Goal: Find specific page/section: Find specific page/section

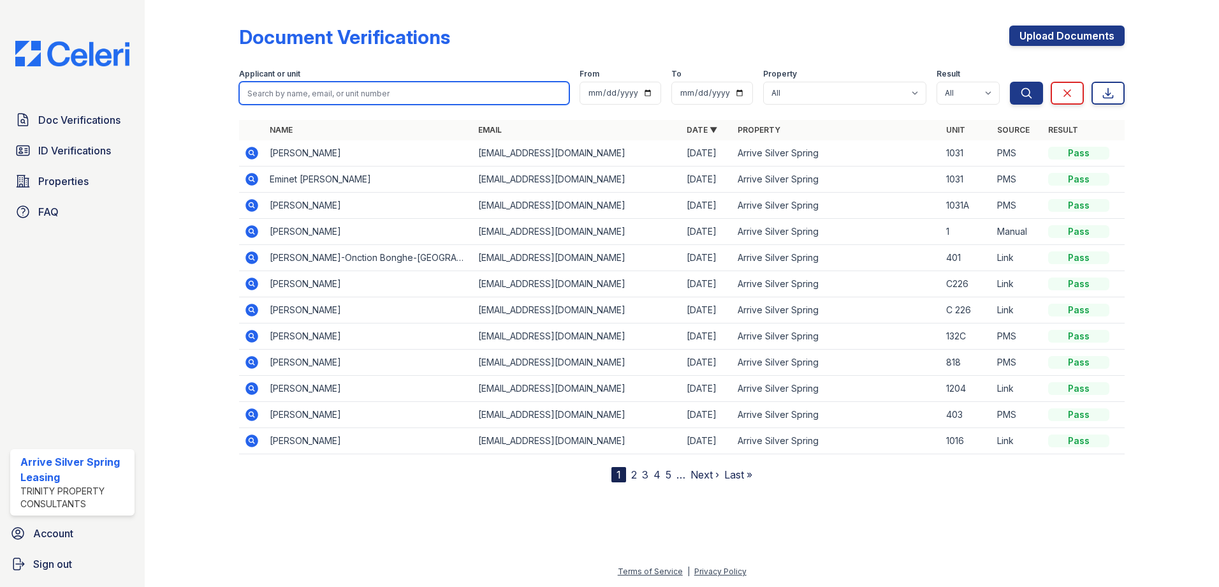
click at [382, 98] on input "search" at bounding box center [404, 93] width 330 height 23
type input "[PERSON_NAME]"
click at [1010, 82] on button "Search" at bounding box center [1026, 93] width 33 height 23
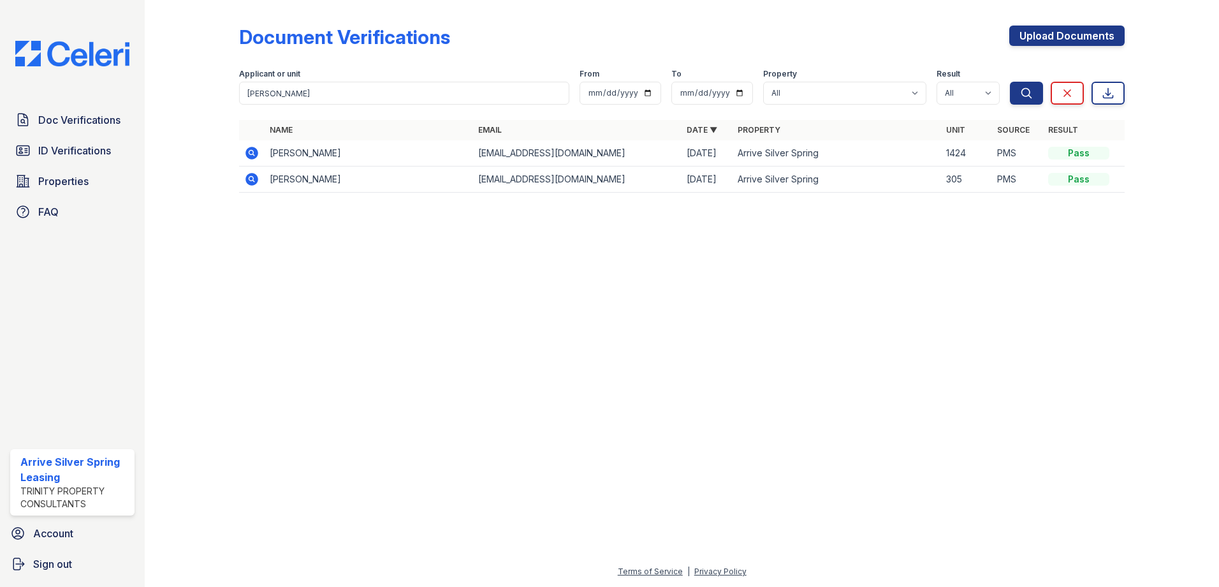
click at [250, 149] on icon at bounding box center [251, 153] width 13 height 13
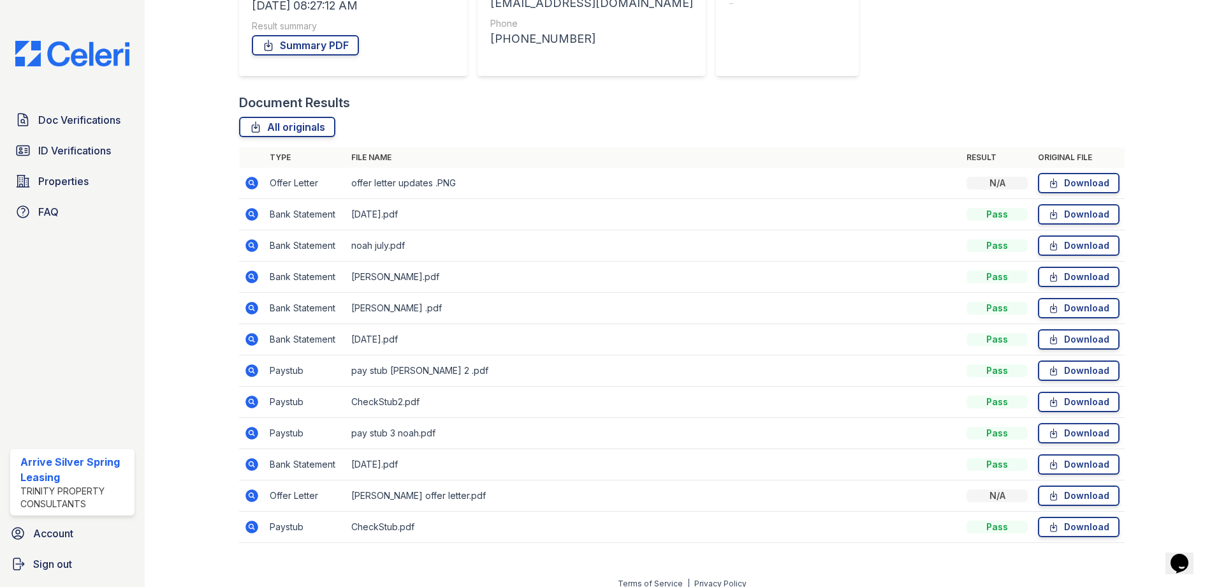
scroll to position [232, 0]
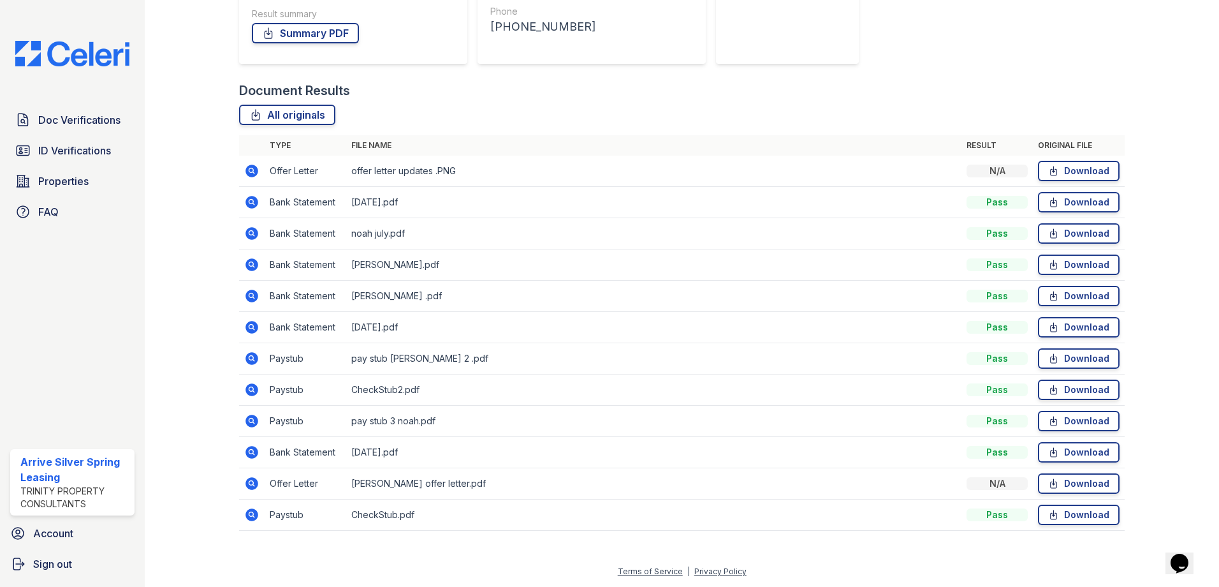
click at [251, 170] on icon at bounding box center [250, 169] width 3 height 3
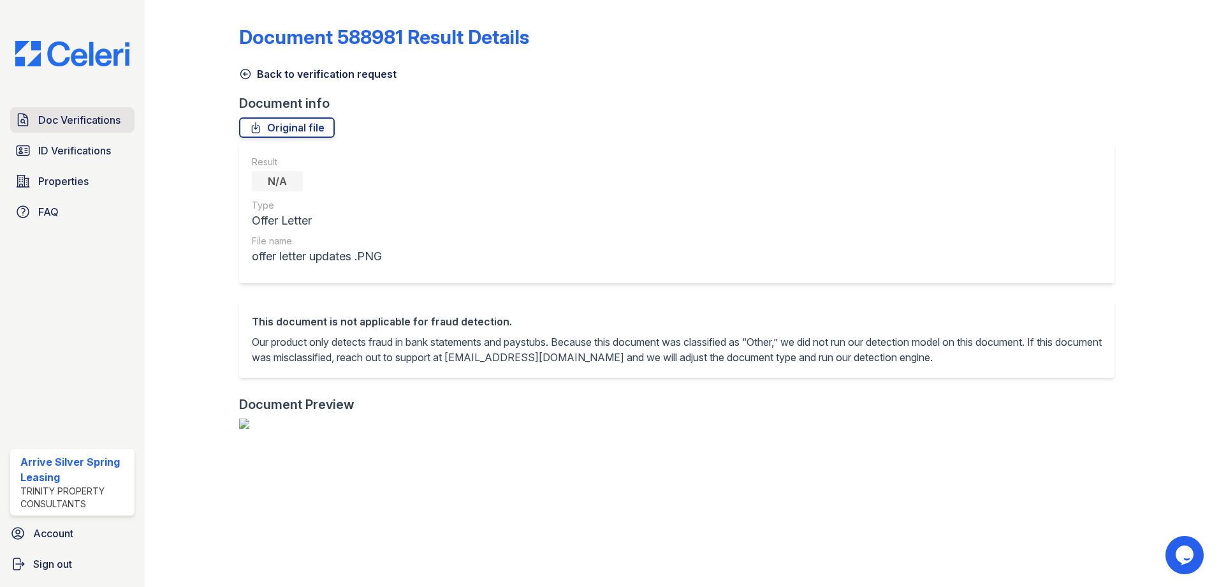
click at [42, 120] on span "Doc Verifications" at bounding box center [79, 119] width 82 height 15
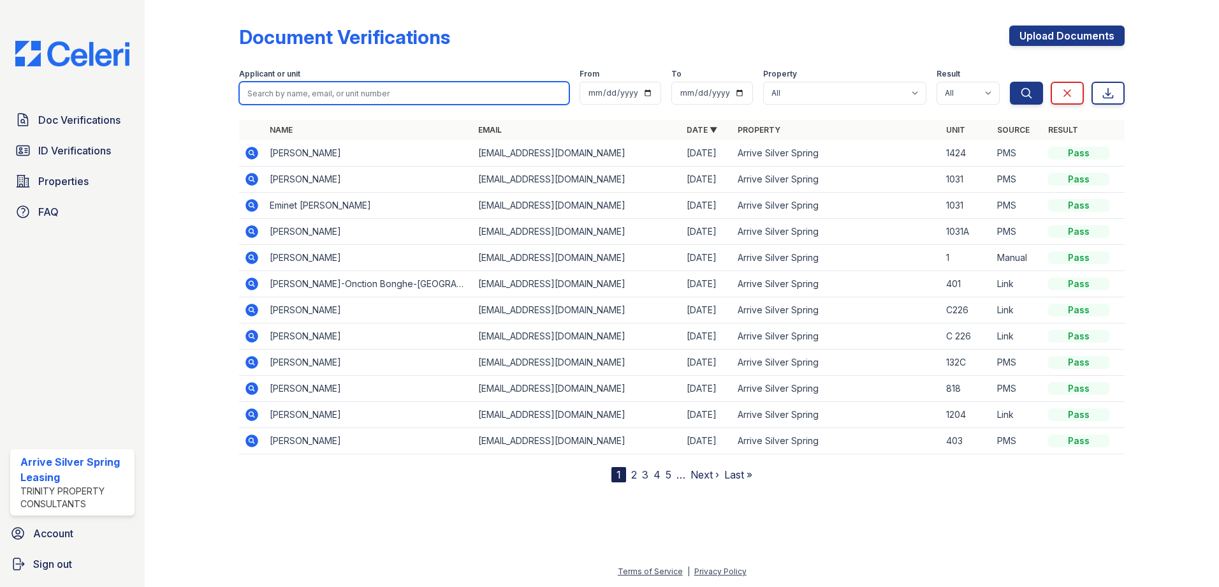
drag, startPoint x: 333, startPoint y: 89, endPoint x: 326, endPoint y: 85, distance: 8.0
click at [328, 87] on input "search" at bounding box center [404, 93] width 330 height 23
type input "Burdick"
click at [1010, 82] on button "Search" at bounding box center [1026, 93] width 33 height 23
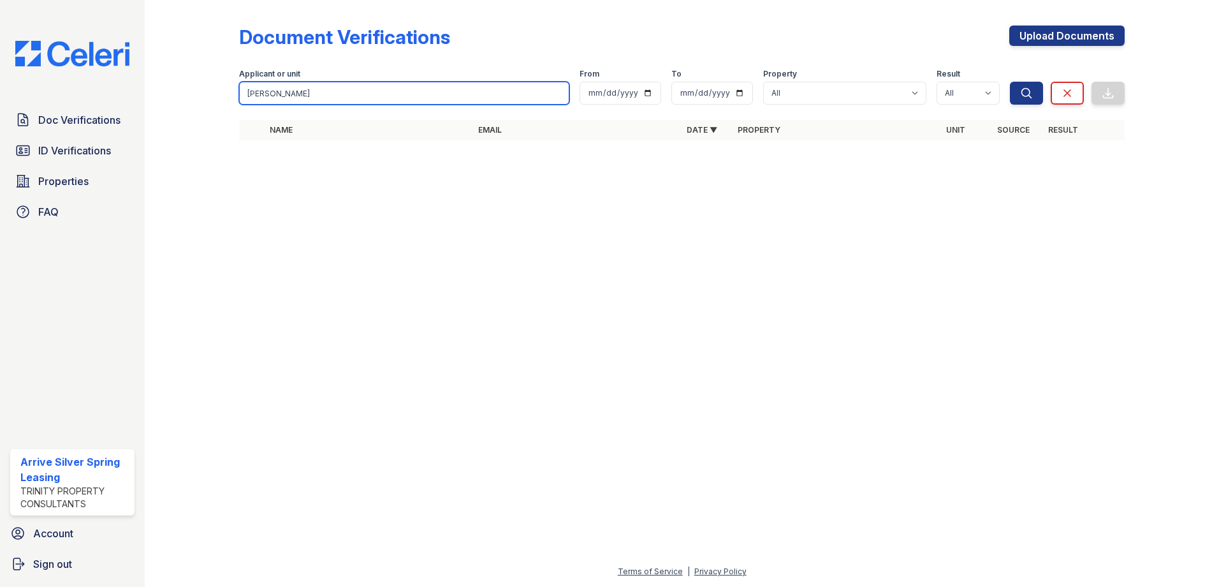
click at [493, 99] on input "Burdick" at bounding box center [404, 93] width 330 height 23
type input "B"
type input "Lawrence"
click at [1010, 82] on button "Search" at bounding box center [1026, 93] width 33 height 23
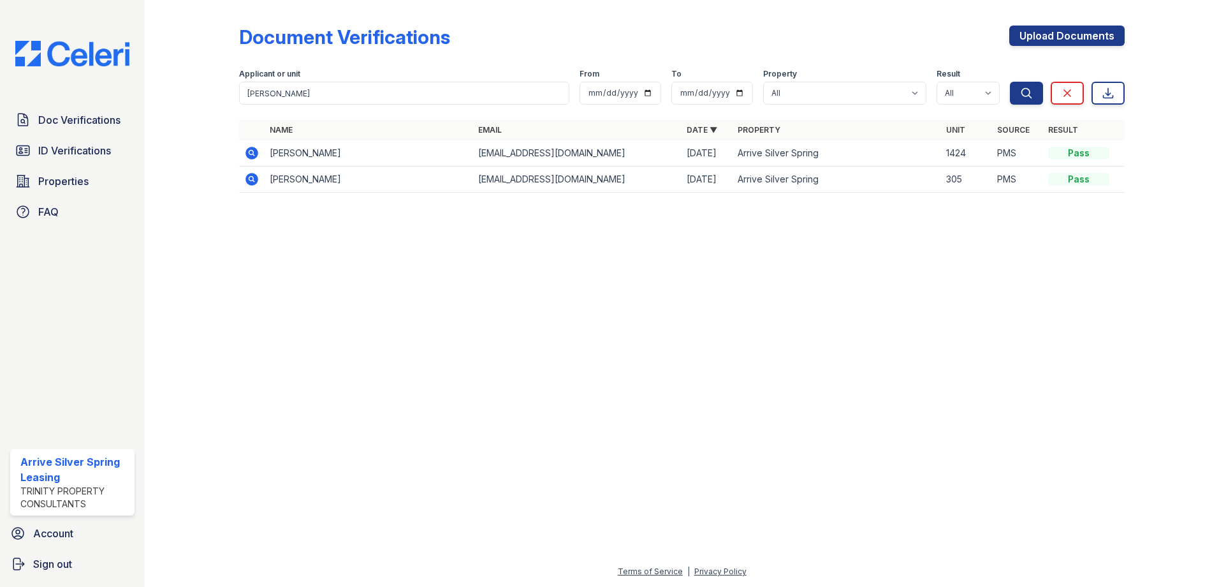
click at [251, 150] on icon at bounding box center [251, 152] width 15 height 15
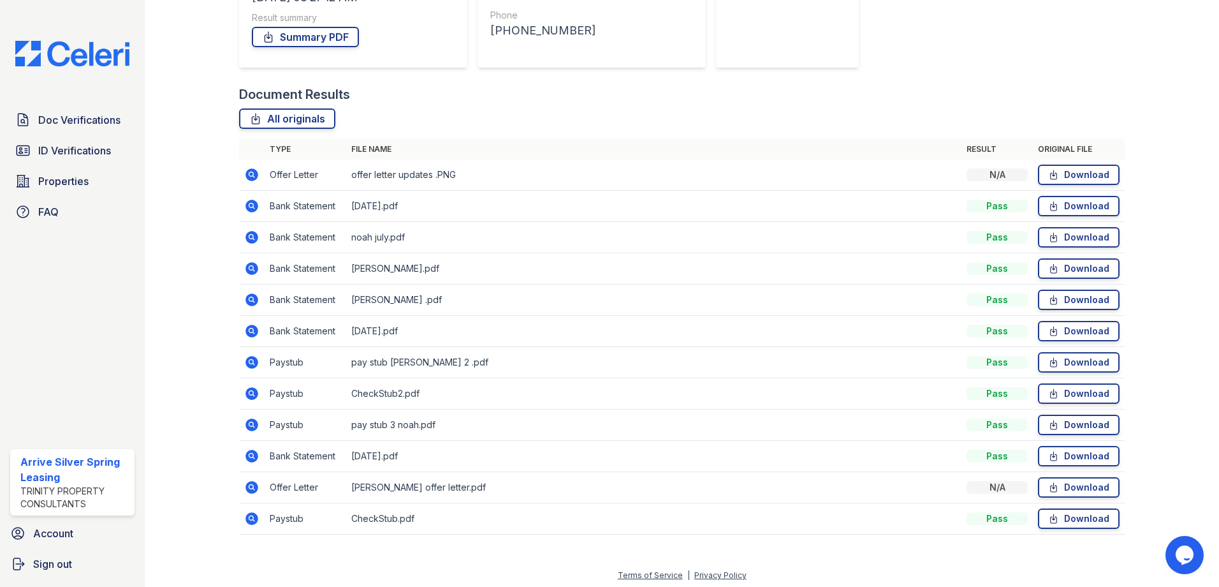
scroll to position [232, 0]
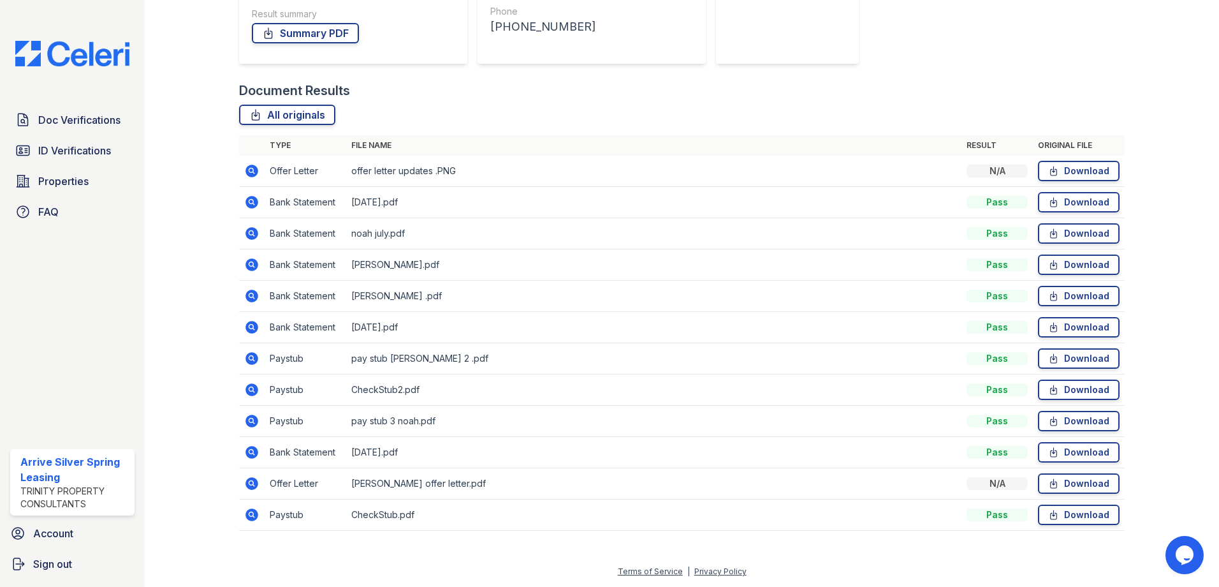
click at [252, 480] on icon at bounding box center [251, 483] width 13 height 13
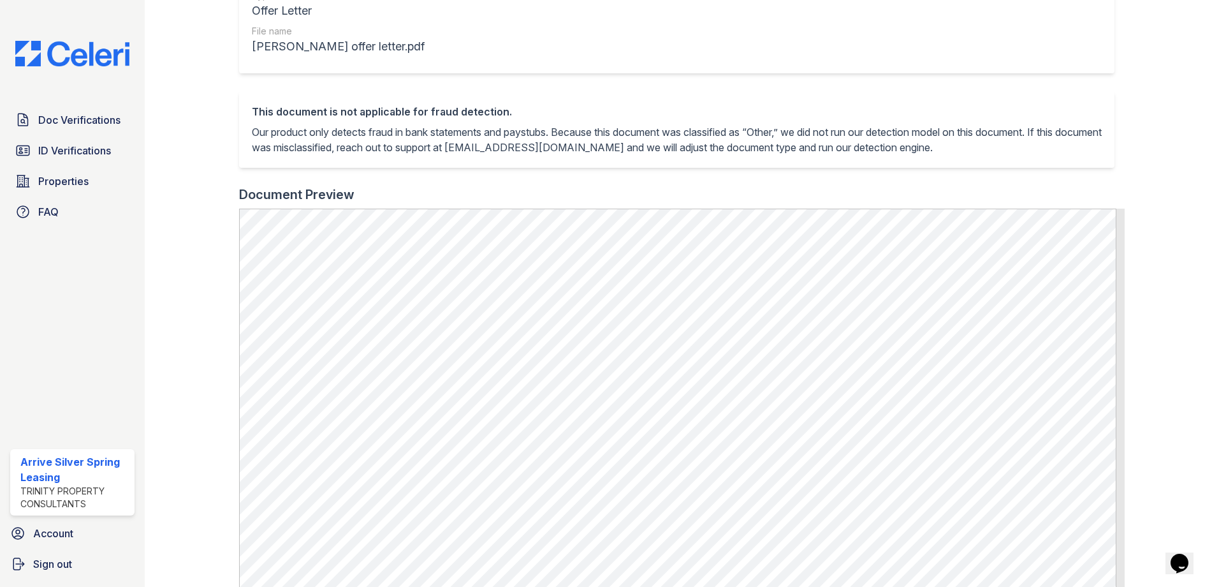
scroll to position [191, 0]
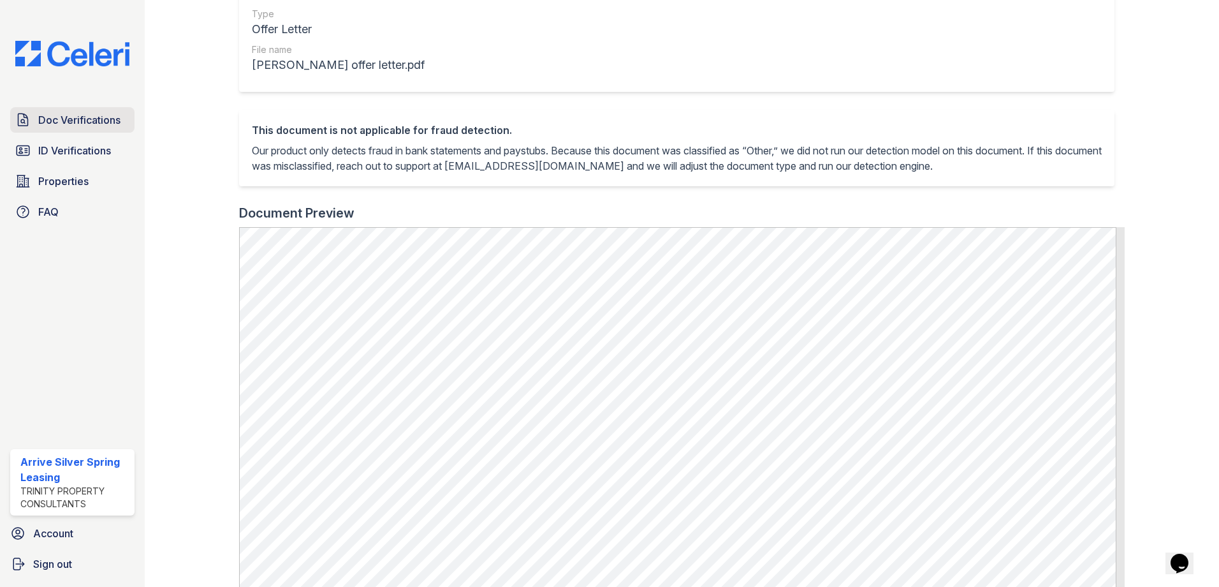
click at [105, 122] on span "Doc Verifications" at bounding box center [79, 119] width 82 height 15
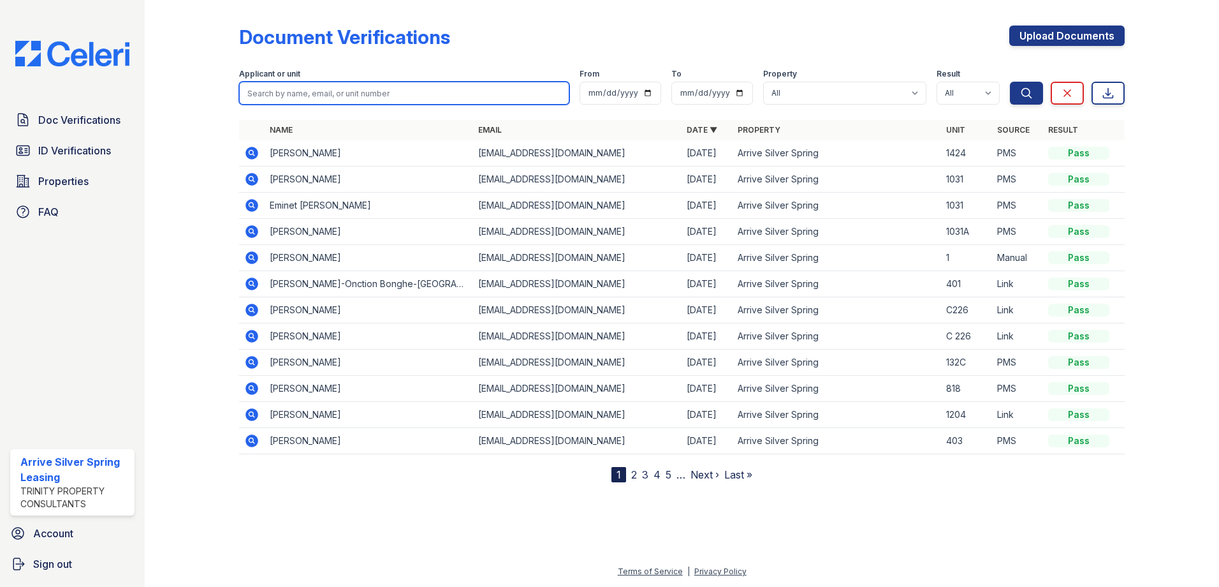
click at [297, 97] on input "search" at bounding box center [404, 93] width 330 height 23
type input "noah"
click at [1010, 82] on button "Search" at bounding box center [1026, 93] width 33 height 23
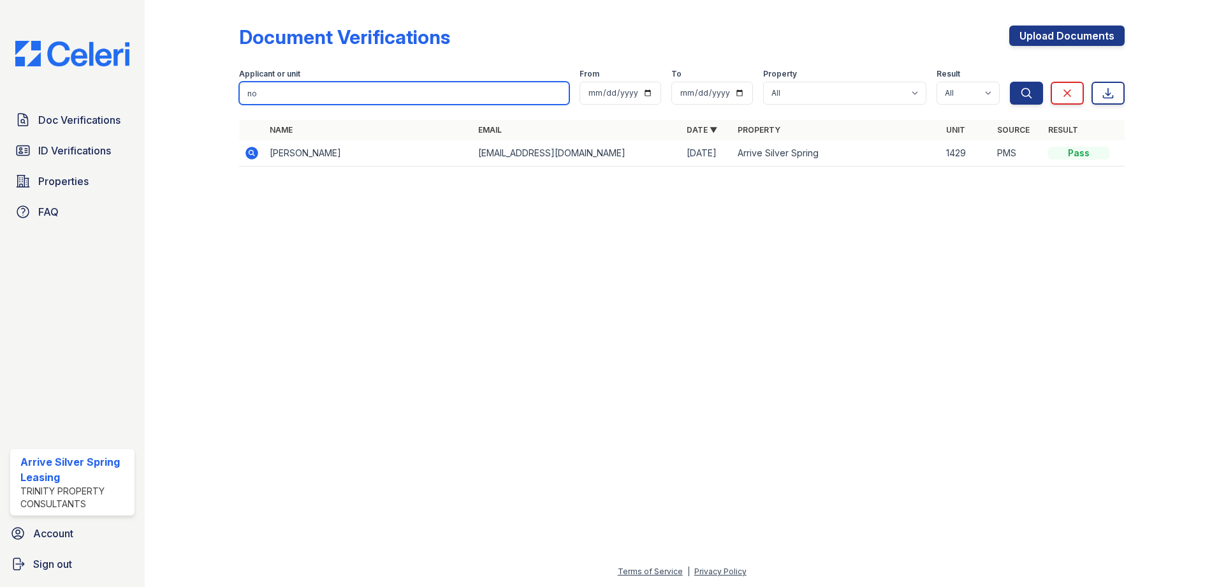
type input "n"
type input "[PERSON_NAME]"
click at [1010, 82] on button "Search" at bounding box center [1026, 93] width 33 height 23
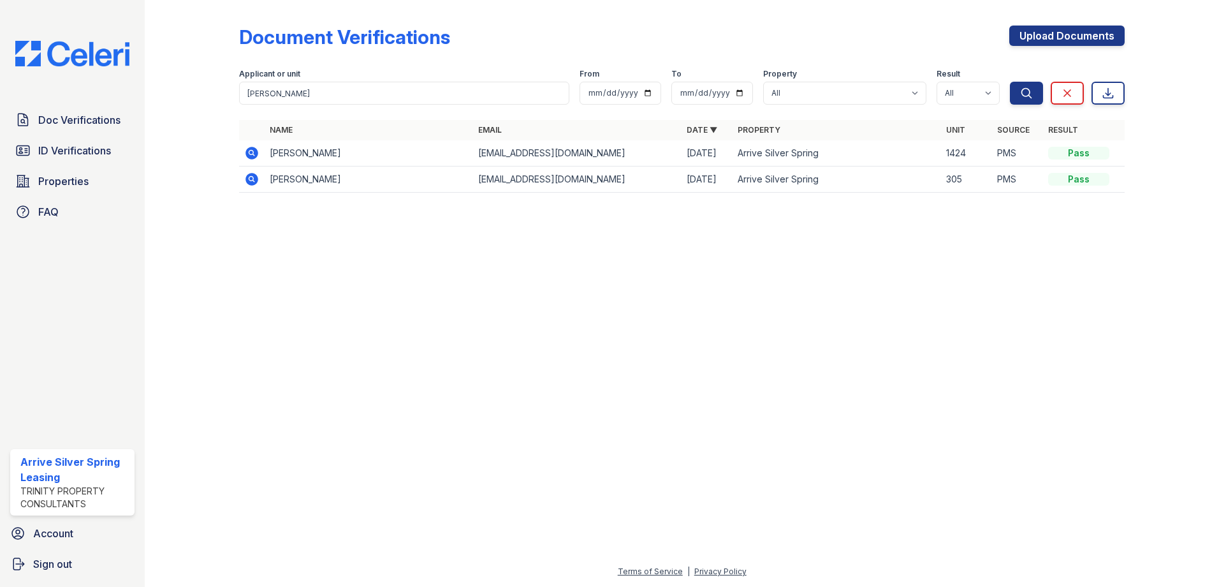
click at [252, 152] on icon at bounding box center [250, 151] width 3 height 3
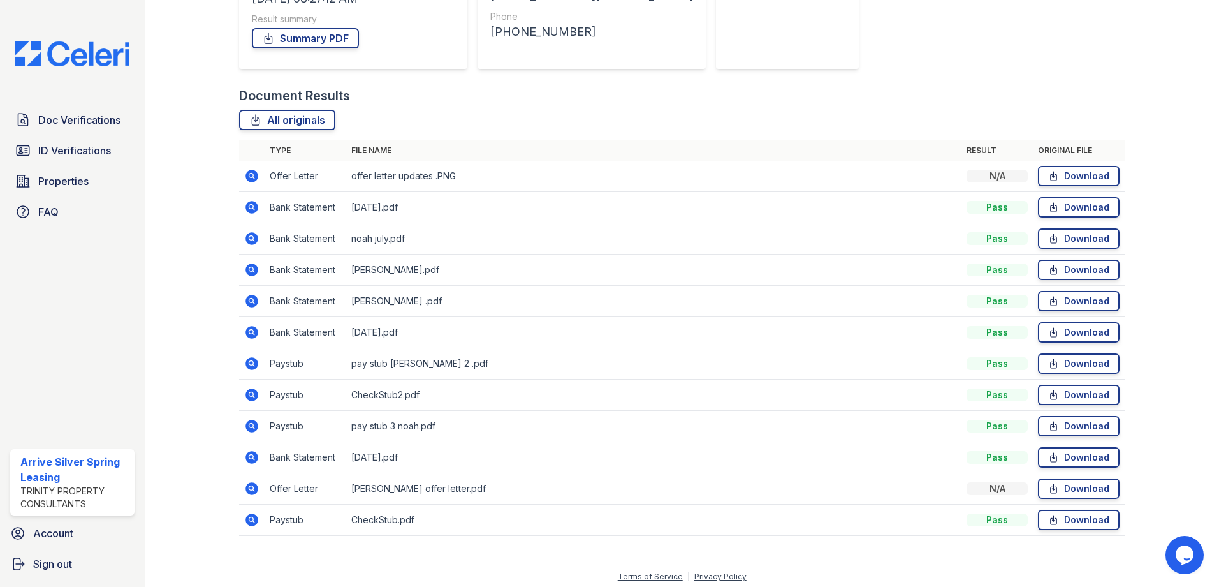
scroll to position [232, 0]
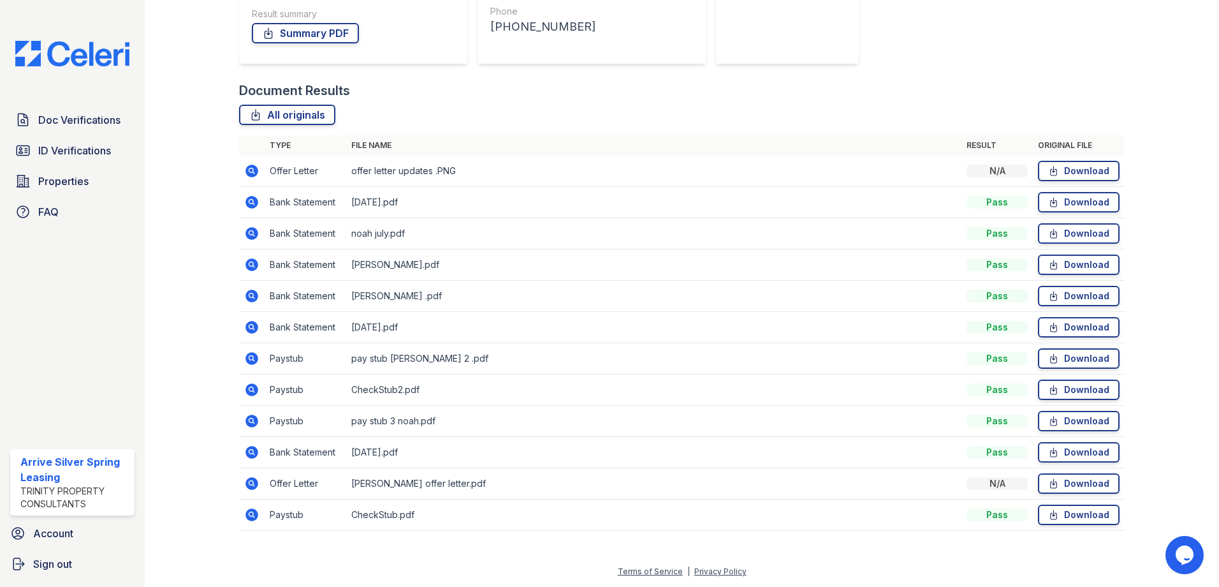
click at [252, 237] on icon at bounding box center [251, 233] width 13 height 13
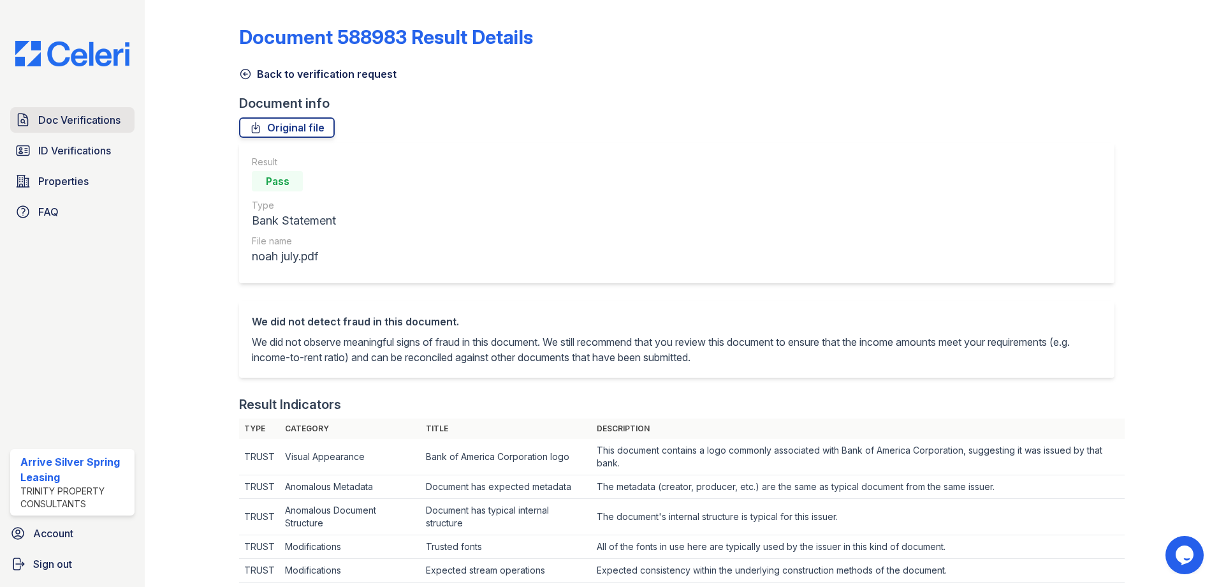
click at [55, 113] on span "Doc Verifications" at bounding box center [79, 119] width 82 height 15
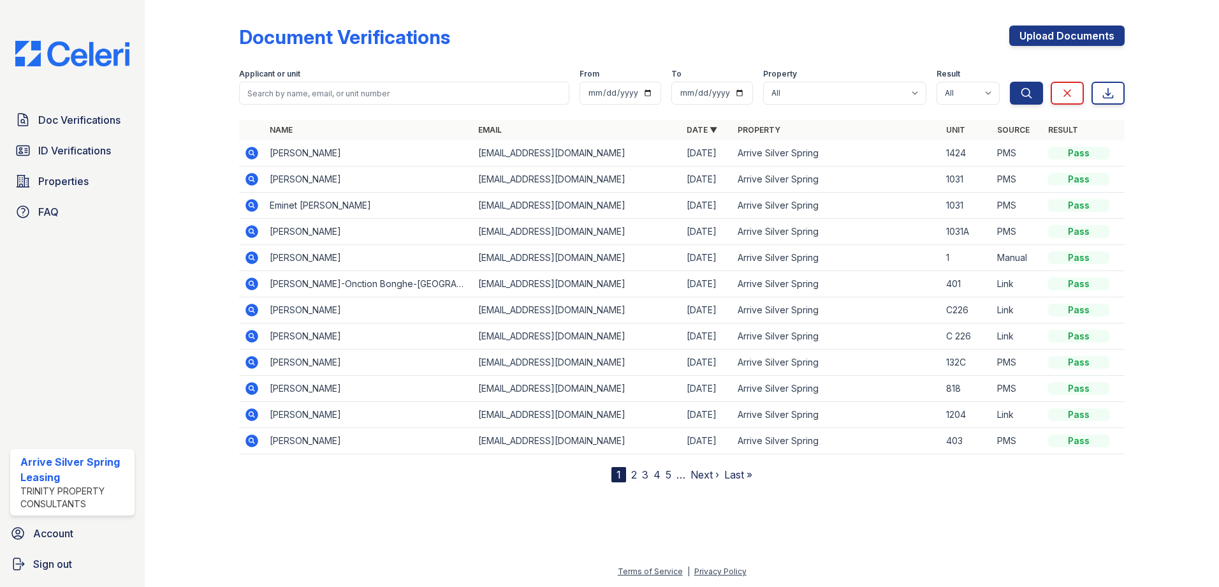
click at [252, 154] on icon at bounding box center [251, 152] width 15 height 15
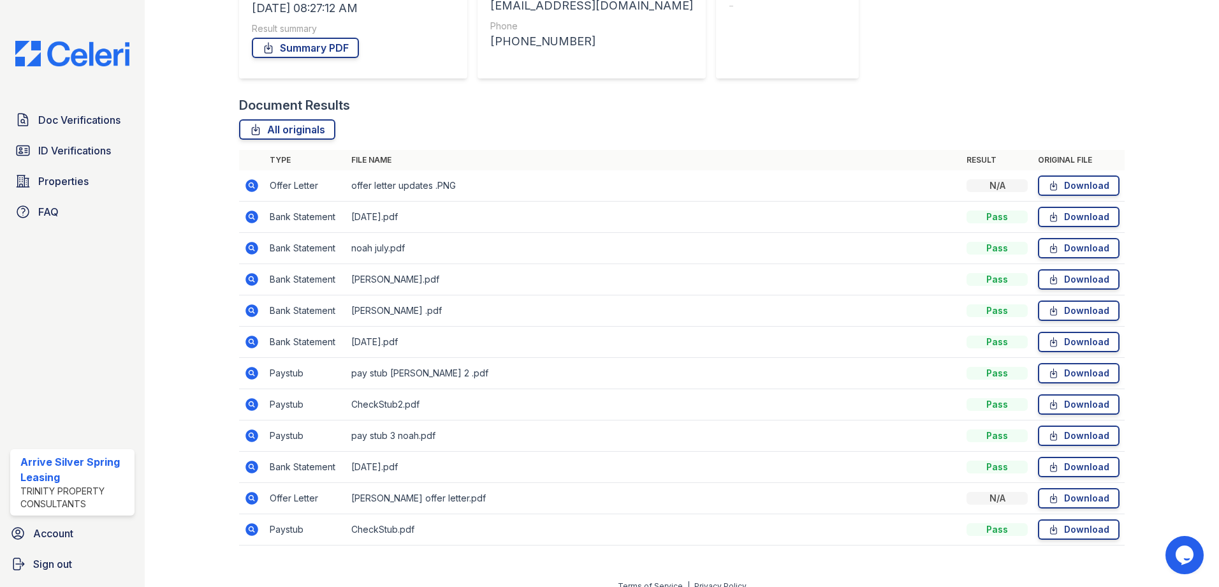
scroll to position [232, 0]
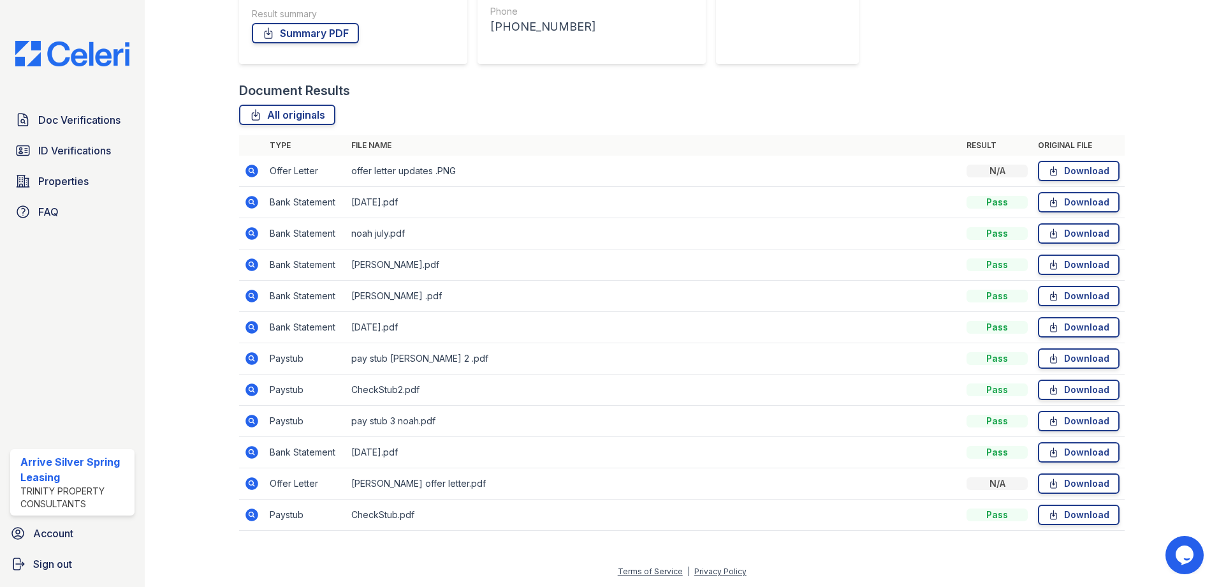
click at [254, 328] on icon at bounding box center [251, 327] width 13 height 13
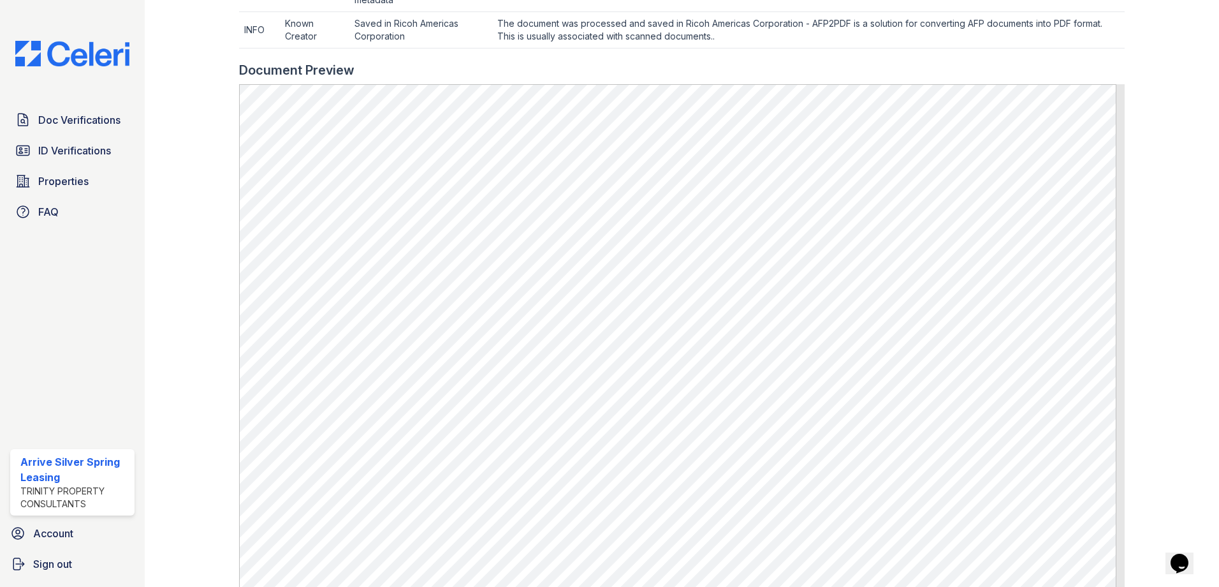
scroll to position [590, 0]
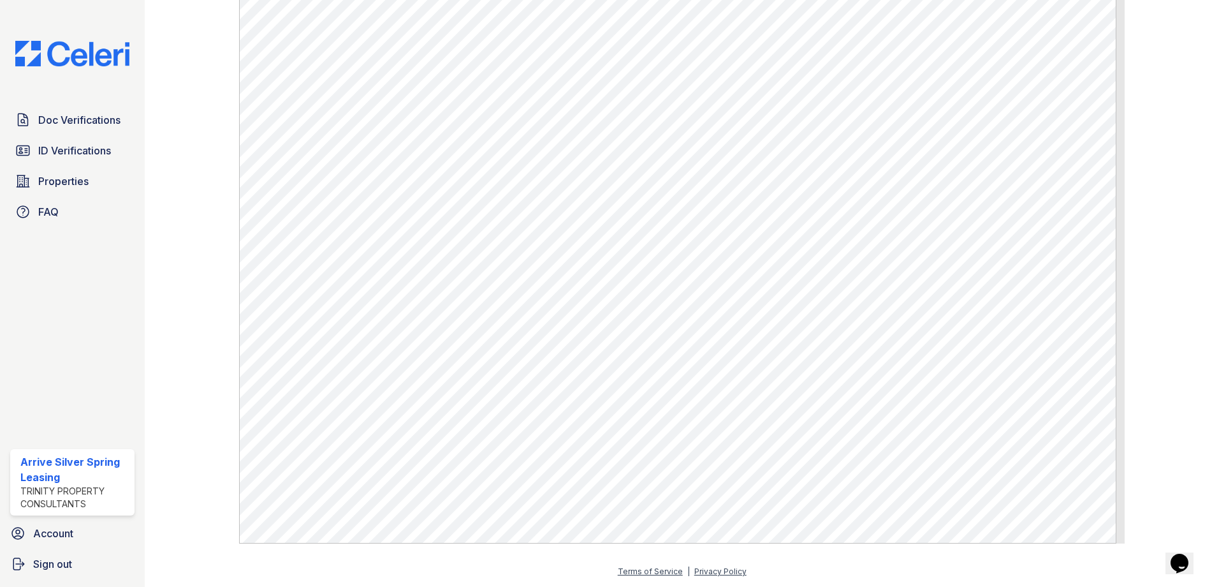
click at [99, 59] on img at bounding box center [72, 54] width 135 height 26
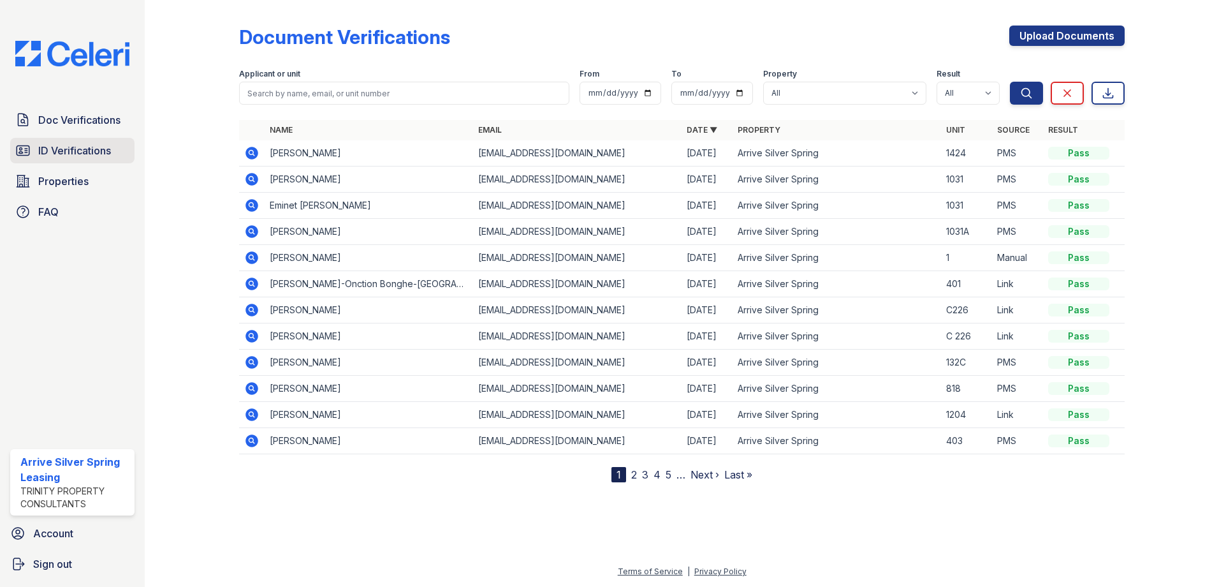
click at [69, 154] on span "ID Verifications" at bounding box center [74, 150] width 73 height 15
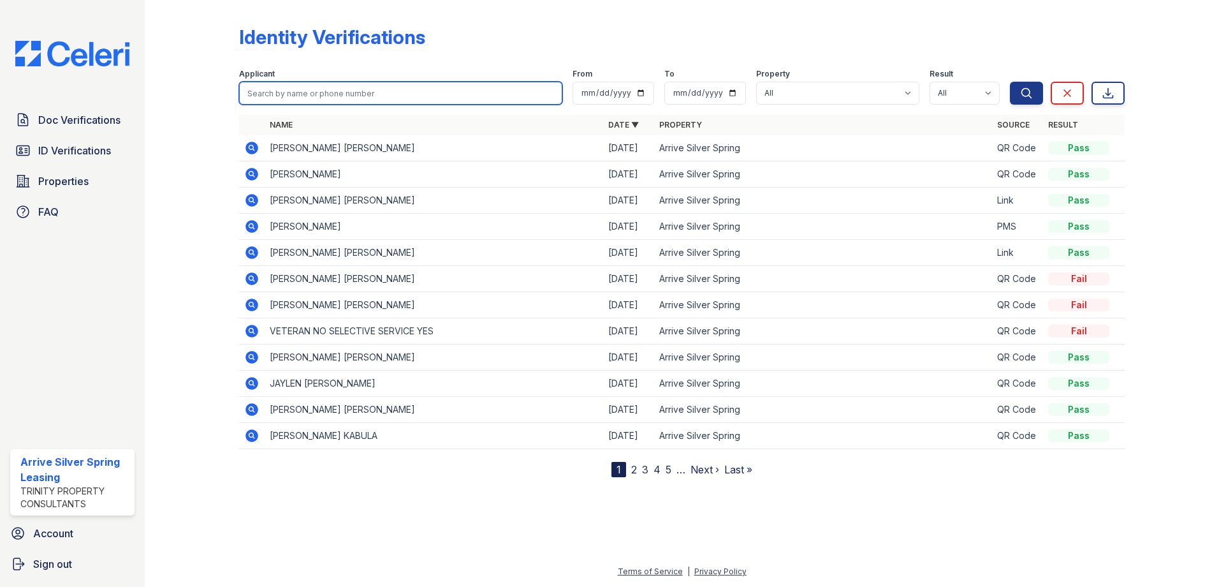
click at [317, 97] on input "search" at bounding box center [400, 93] width 323 height 23
type input "[PERSON_NAME]"
click at [1010, 82] on button "Search" at bounding box center [1026, 93] width 33 height 23
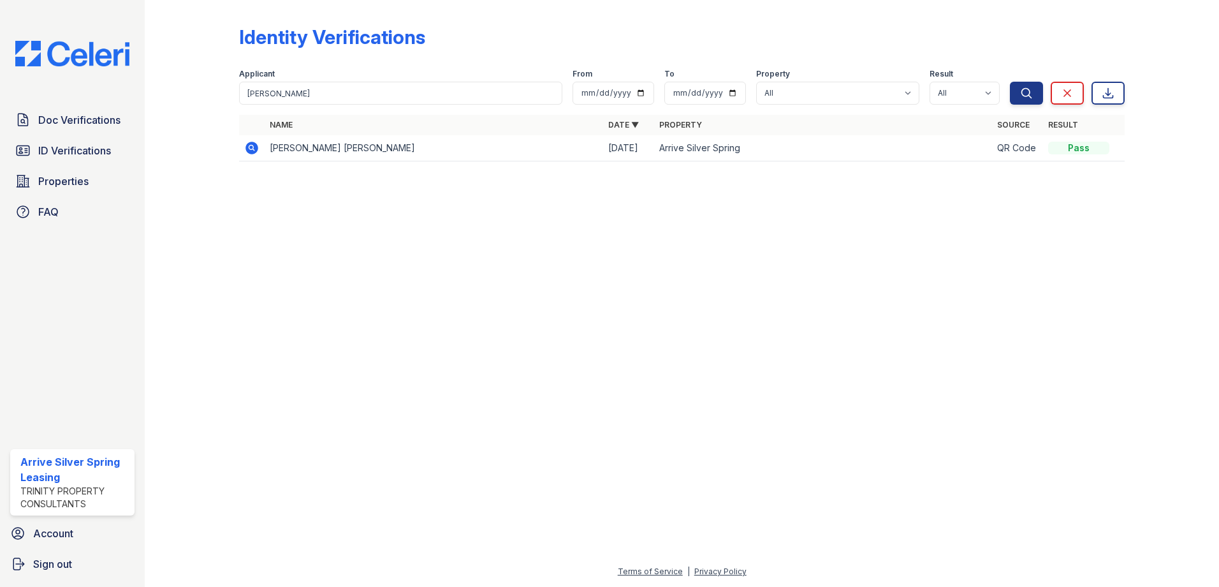
click at [255, 145] on icon at bounding box center [251, 148] width 13 height 13
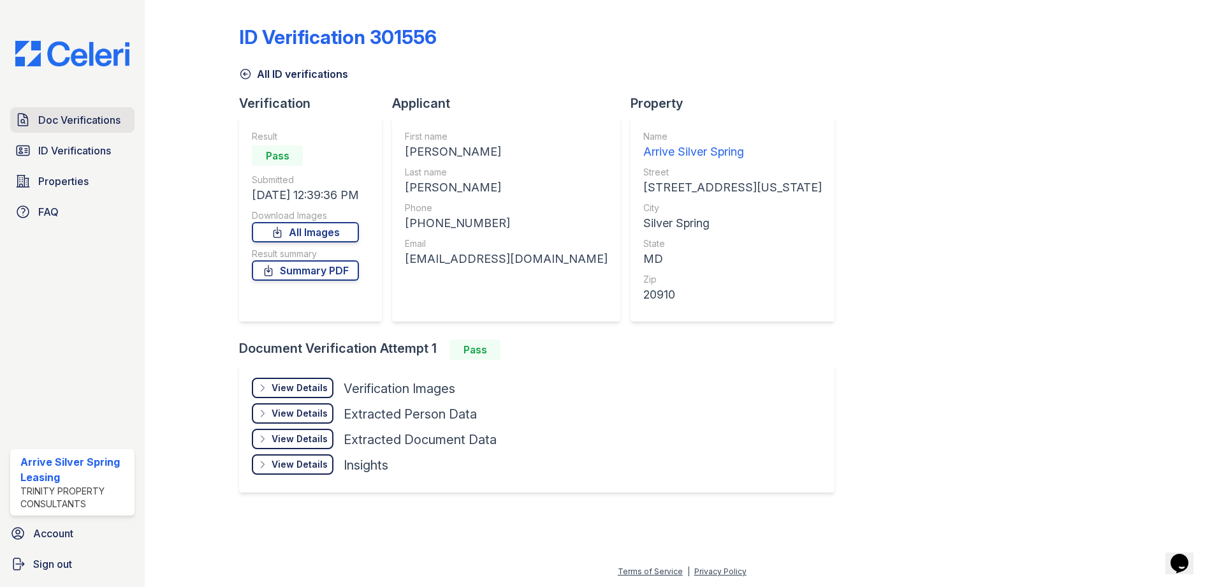
click at [115, 118] on span "Doc Verifications" at bounding box center [79, 119] width 82 height 15
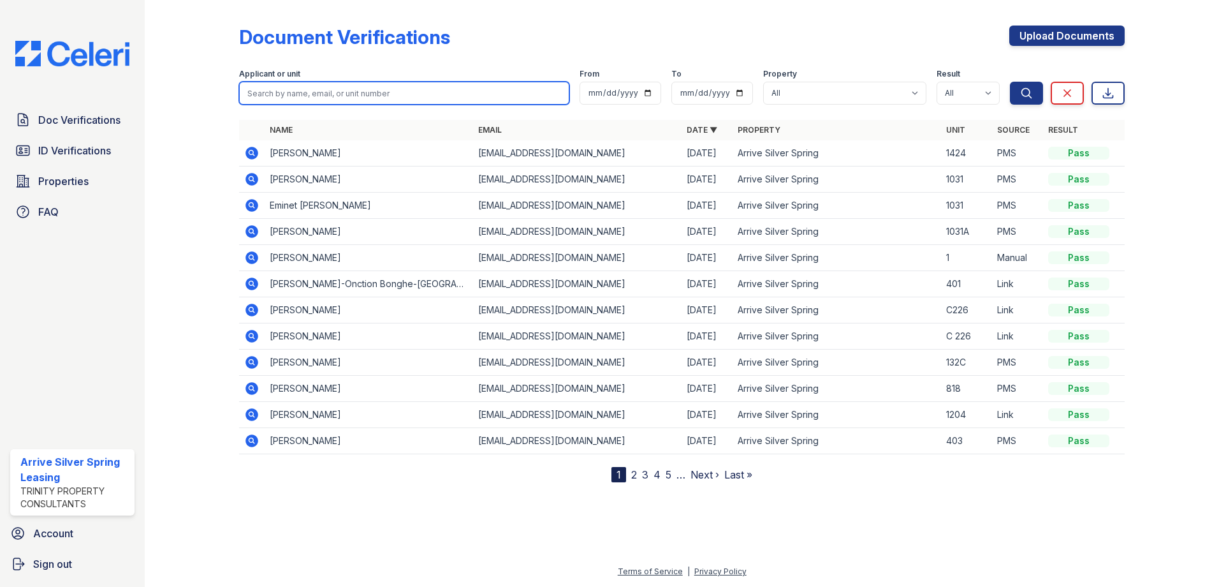
click at [332, 93] on input "search" at bounding box center [404, 93] width 330 height 23
type input "noah"
click at [1010, 82] on button "Search" at bounding box center [1026, 93] width 33 height 23
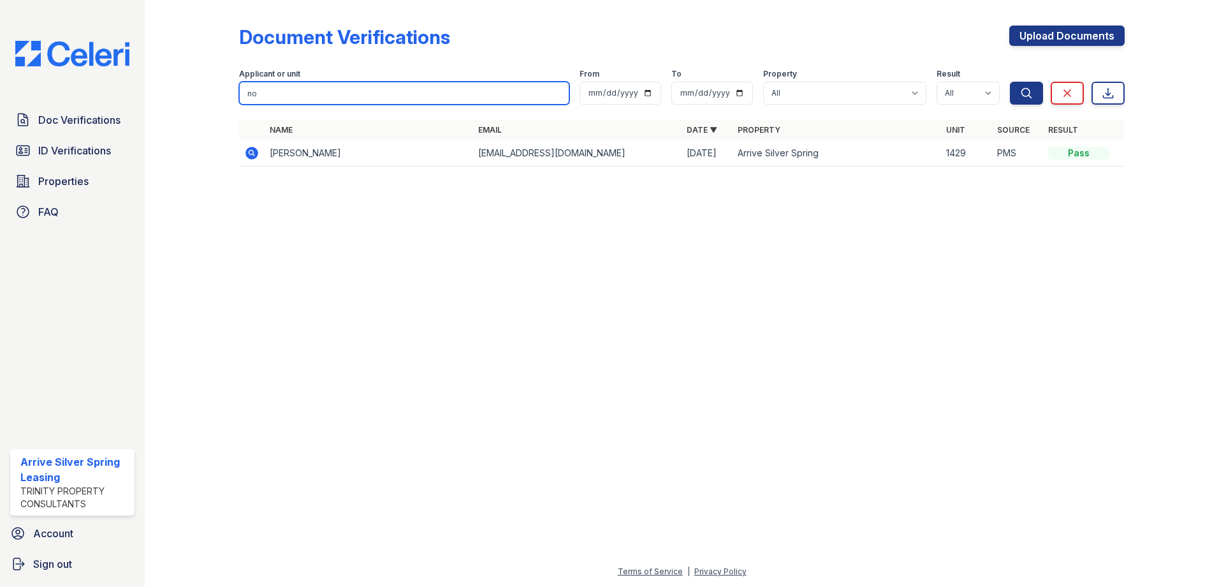
type input "n"
type input "Burdick"
click at [1010, 82] on button "Search" at bounding box center [1026, 93] width 33 height 23
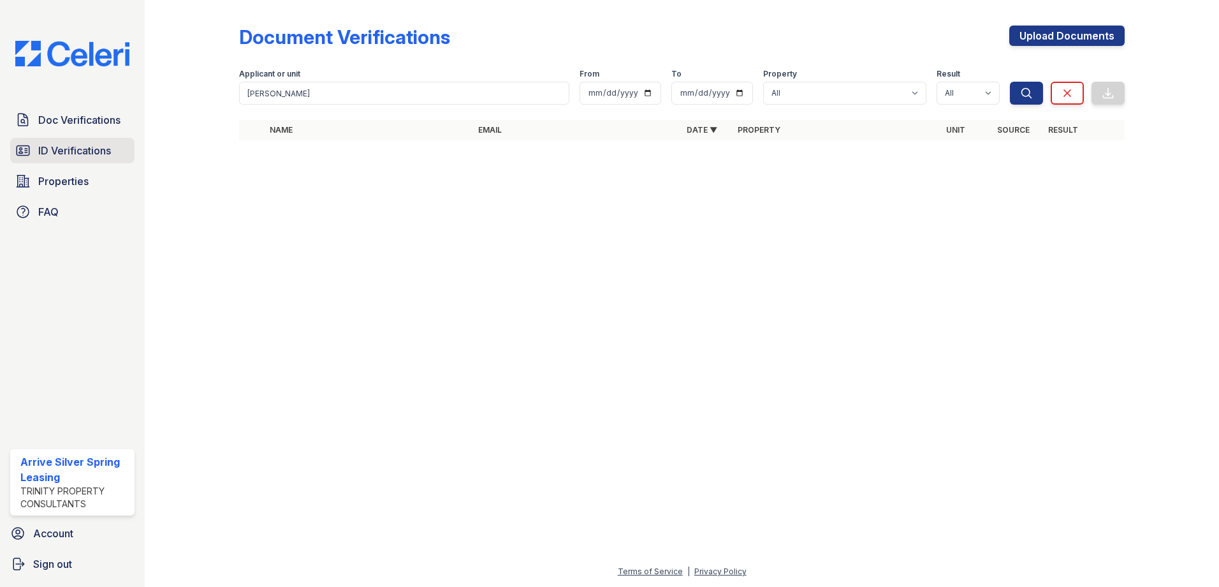
click at [101, 147] on span "ID Verifications" at bounding box center [74, 150] width 73 height 15
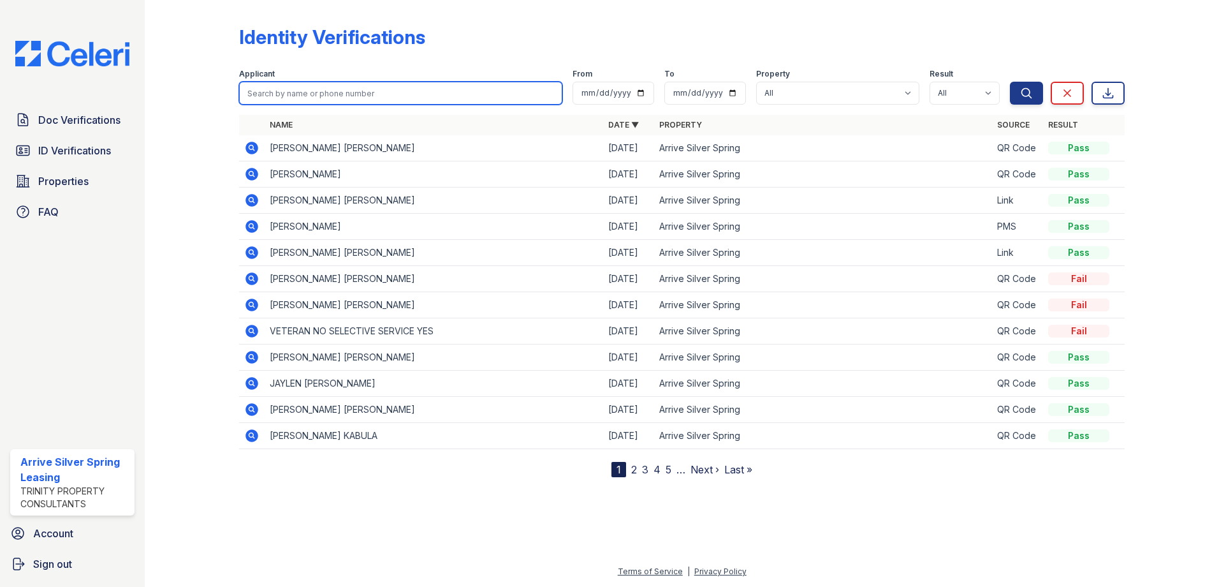
click at [305, 98] on input "search" at bounding box center [400, 93] width 323 height 23
type input "Burdick"
click at [1010, 82] on button "Search" at bounding box center [1026, 93] width 33 height 23
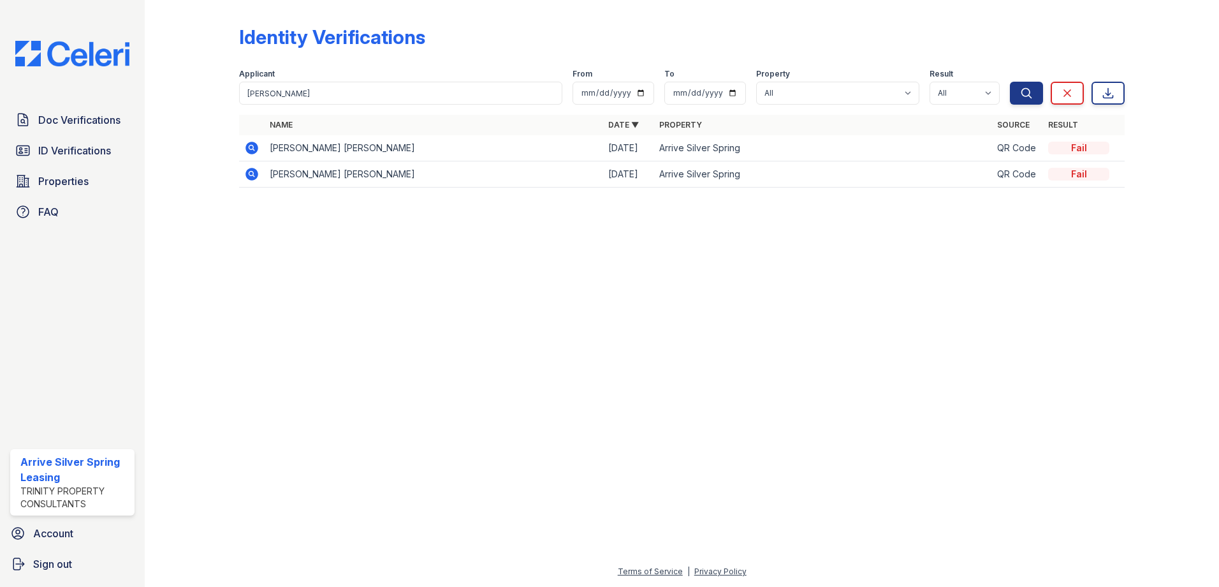
click at [247, 146] on icon at bounding box center [251, 148] width 13 height 13
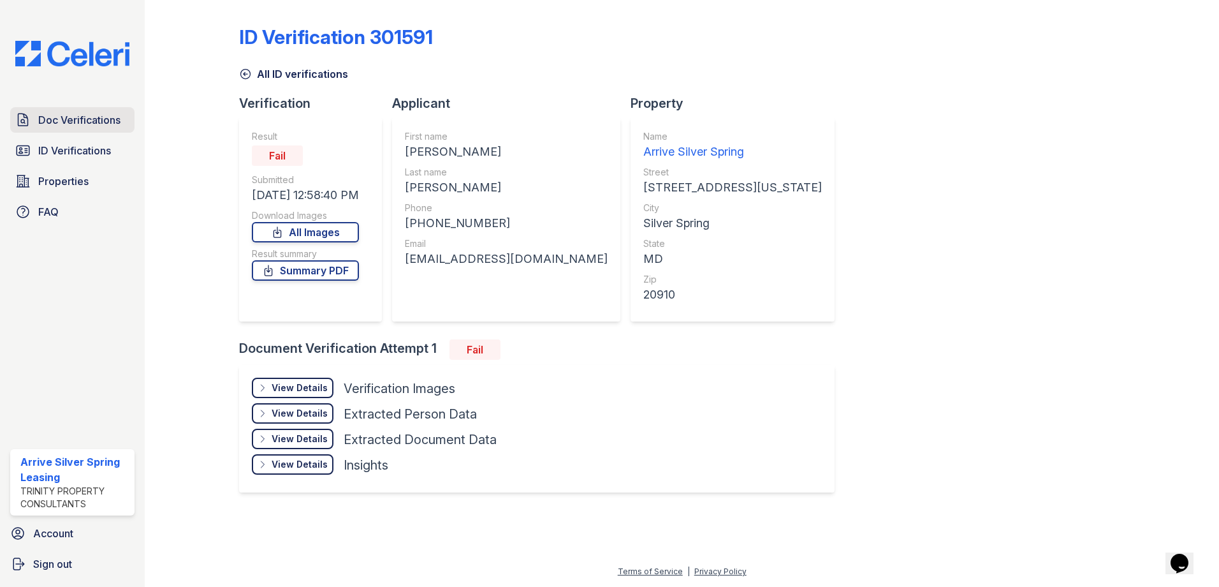
click at [116, 118] on span "Doc Verifications" at bounding box center [79, 119] width 82 height 15
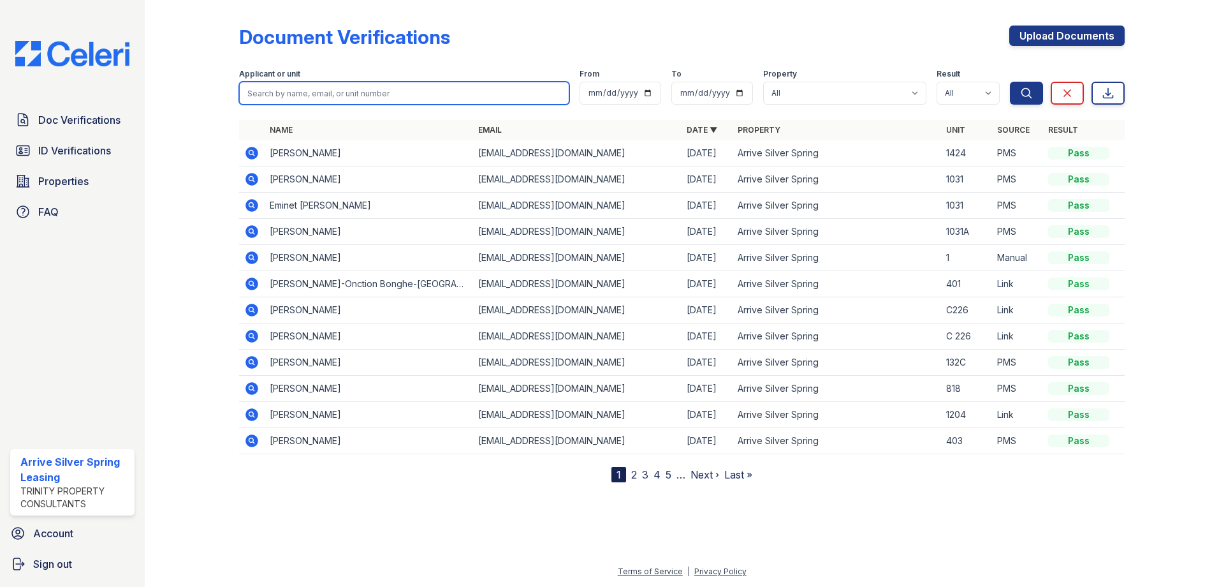
click at [289, 94] on input "search" at bounding box center [404, 93] width 330 height 23
type input "[PERSON_NAME]"
click at [1010, 82] on button "Search" at bounding box center [1026, 93] width 33 height 23
